Goal: Contribute content: Add original content to the website for others to see

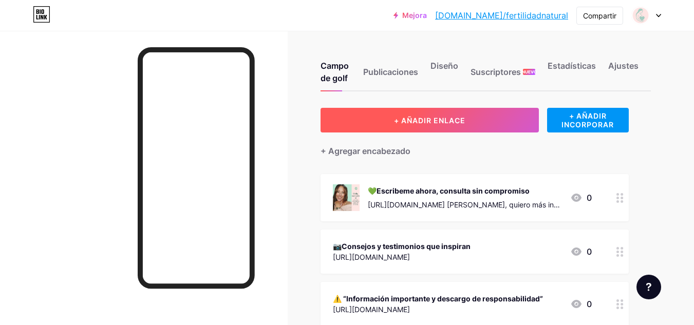
click at [382, 127] on button "+ AÑADIR ENLACE" at bounding box center [430, 120] width 218 height 25
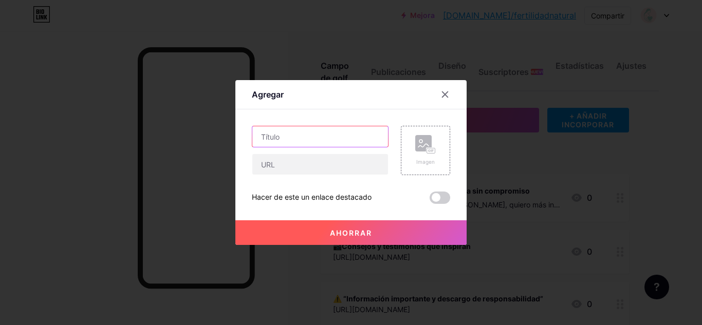
click at [327, 141] on input "text" at bounding box center [320, 136] width 136 height 21
click at [295, 138] on input "text" at bounding box center [320, 136] width 136 height 21
type input "y"
type input "YouTube"
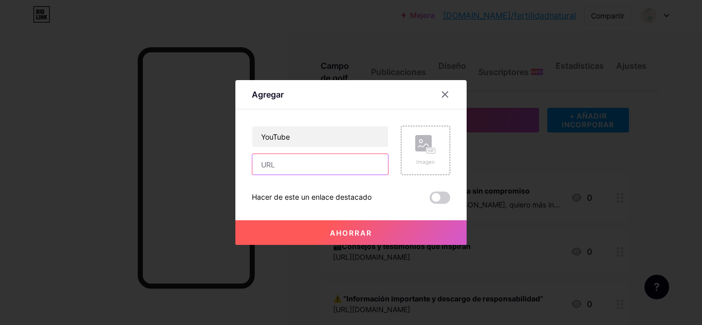
click at [286, 168] on input "text" at bounding box center [320, 164] width 136 height 21
paste input "[URL][DOMAIN_NAME]"
type input "[URL][DOMAIN_NAME]"
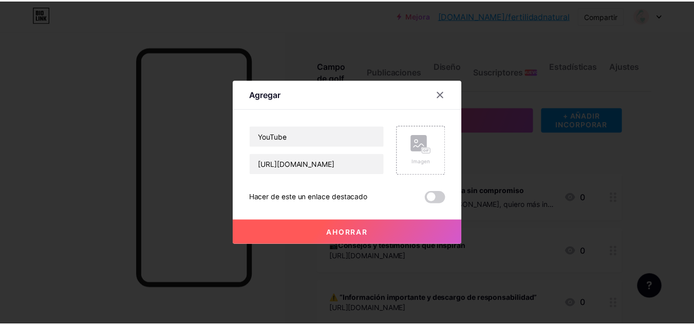
scroll to position [0, 0]
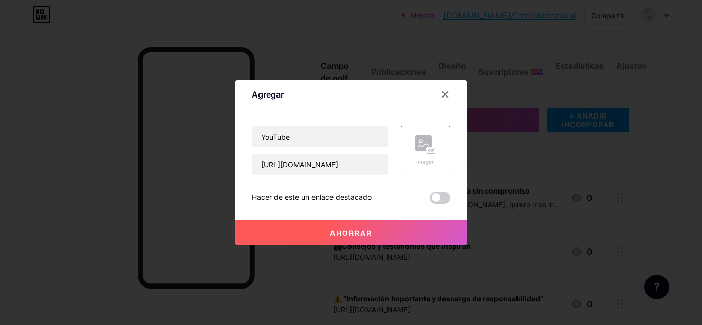
click at [354, 235] on font "Ahorrar" at bounding box center [351, 233] width 42 height 9
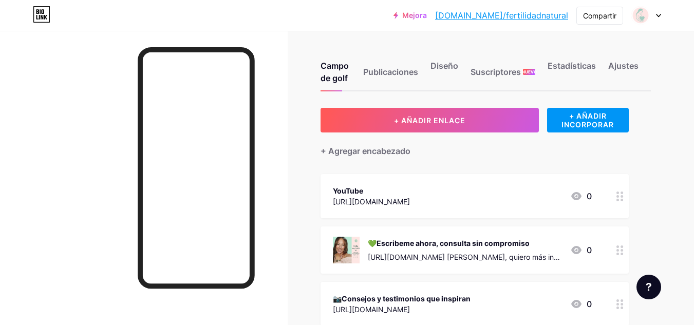
click at [354, 235] on div "💚Escribeme ahora, consulta sin compromiso [URL][DOMAIN_NAME] [PERSON_NAME], qui…" at bounding box center [475, 250] width 308 height 47
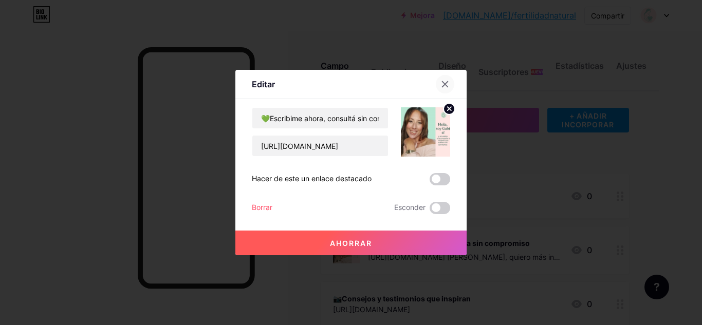
click at [441, 85] on icon at bounding box center [445, 84] width 8 height 8
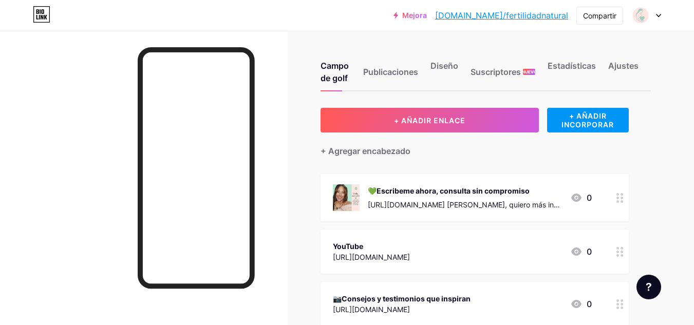
click at [621, 256] on div at bounding box center [620, 252] width 17 height 44
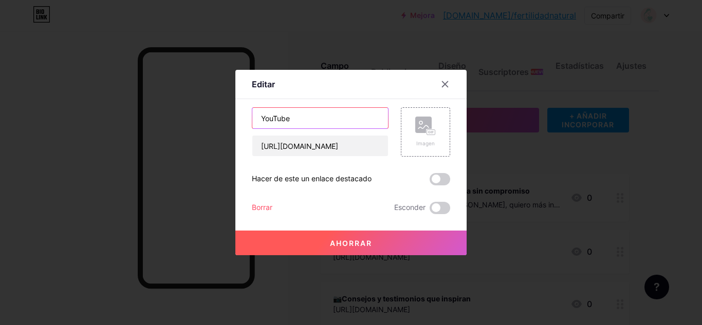
click at [340, 120] on input "YouTube" at bounding box center [320, 118] width 136 height 21
type input "Testimonios YouTube"
click at [300, 240] on button "Ahorrar" at bounding box center [350, 243] width 231 height 25
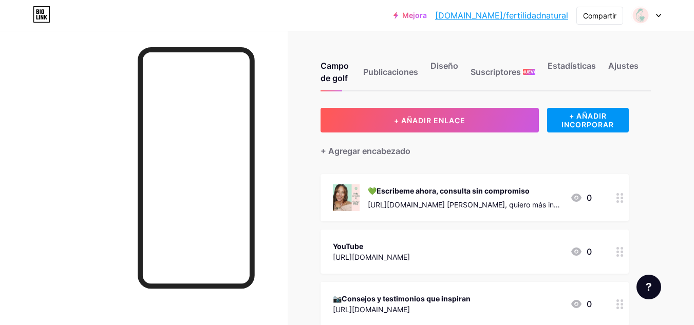
click at [373, 27] on div "Mejora [DOMAIN_NAME]/fertil... [DOMAIN_NAME]/fertilidadnatural Compartir Cambia…" at bounding box center [347, 15] width 694 height 31
